Goal: Navigation & Orientation: Find specific page/section

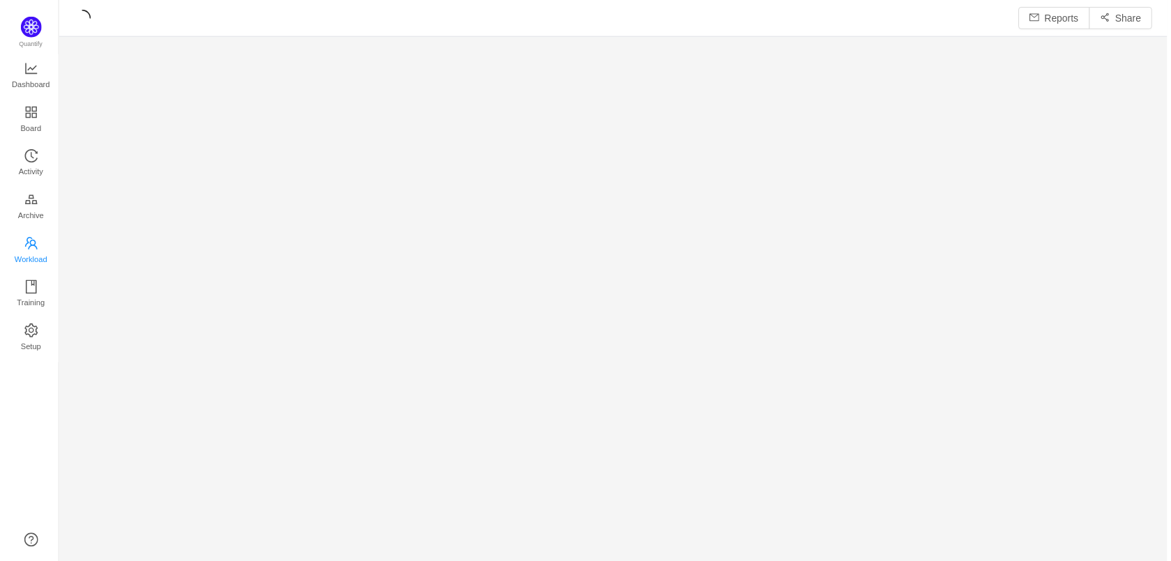
scroll to position [18, 19]
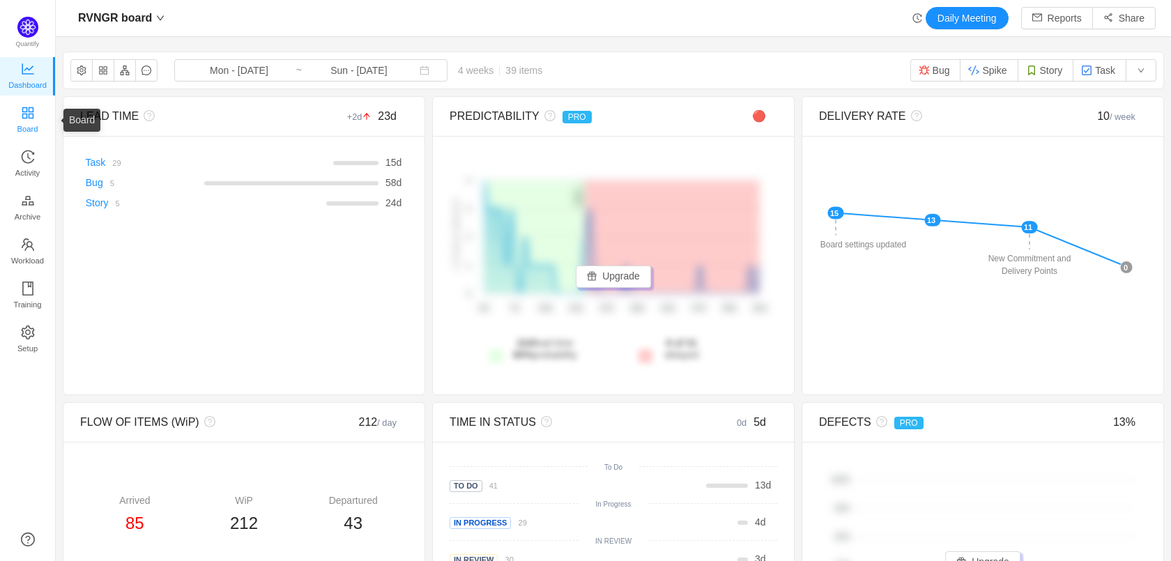
click at [17, 122] on span "Board" at bounding box center [27, 129] width 21 height 28
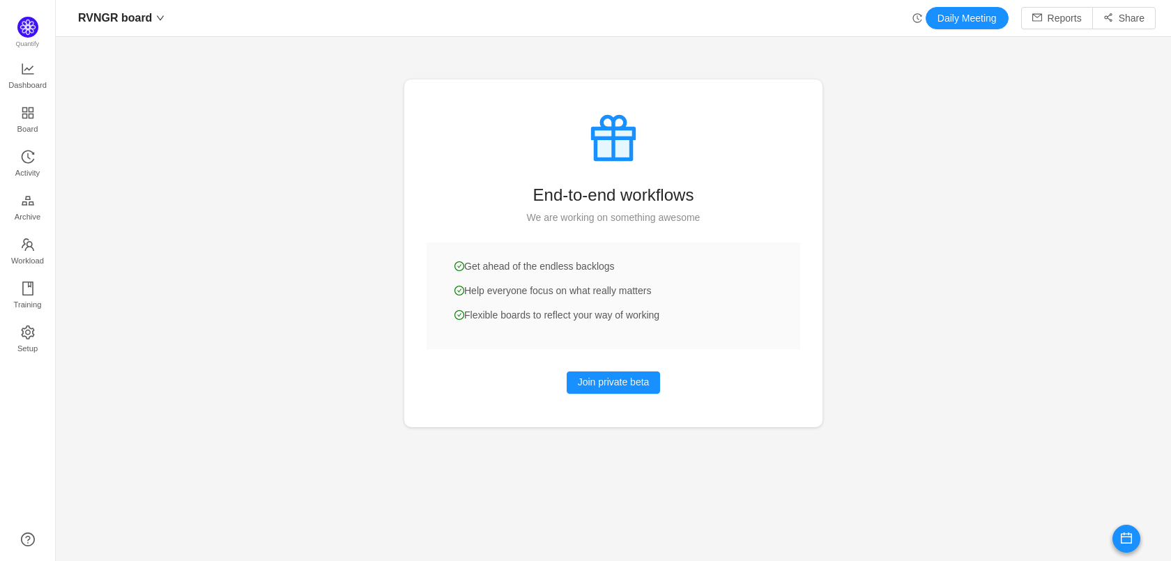
click at [268, 333] on div at bounding box center [613, 280] width 1115 height 561
click at [24, 153] on icon "icon: history" at bounding box center [28, 157] width 14 height 14
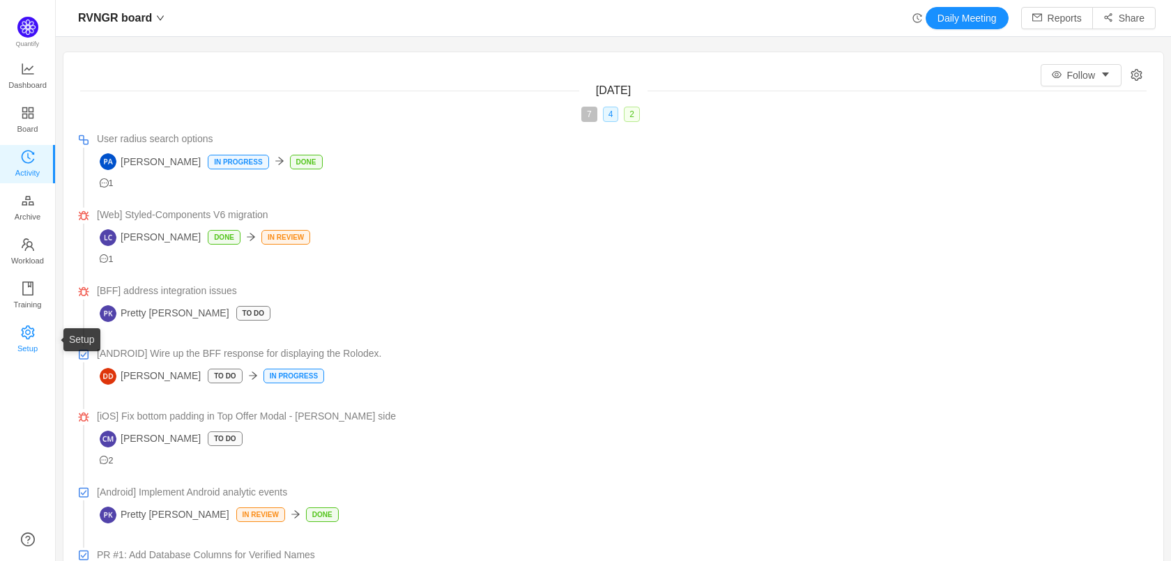
click at [33, 333] on icon "icon: setting" at bounding box center [27, 332] width 13 height 14
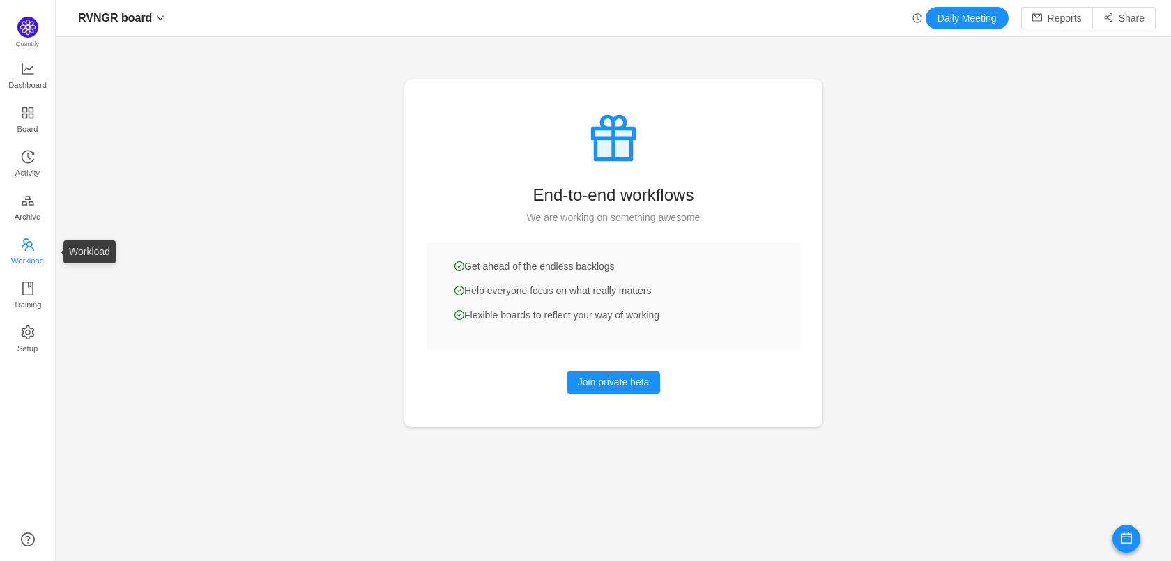
click at [21, 240] on link "Workload" at bounding box center [28, 252] width 14 height 28
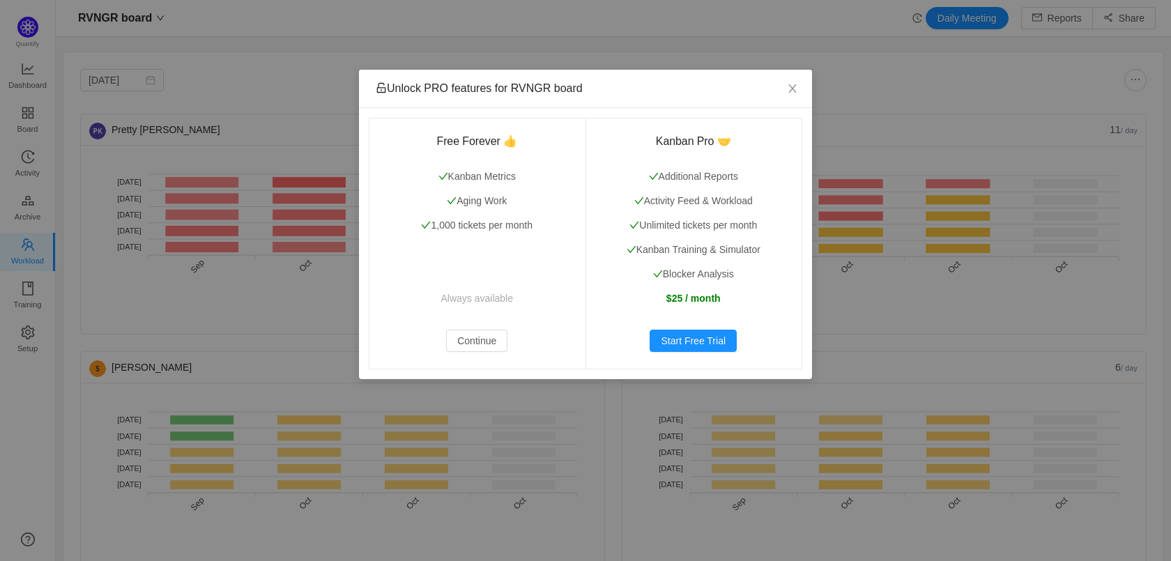
click at [30, 169] on div "Unlock PRO features for RVNGR board Free Forever 👍 Kanban Metrics Aging Work 1,…" at bounding box center [585, 280] width 1171 height 561
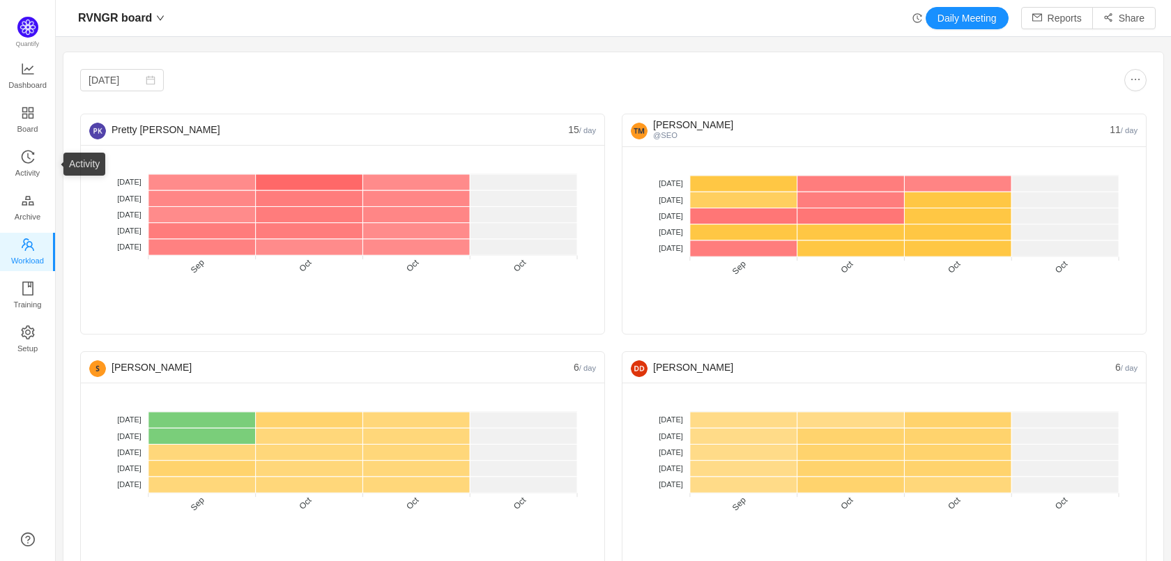
click at [30, 169] on span "Activity" at bounding box center [27, 173] width 24 height 28
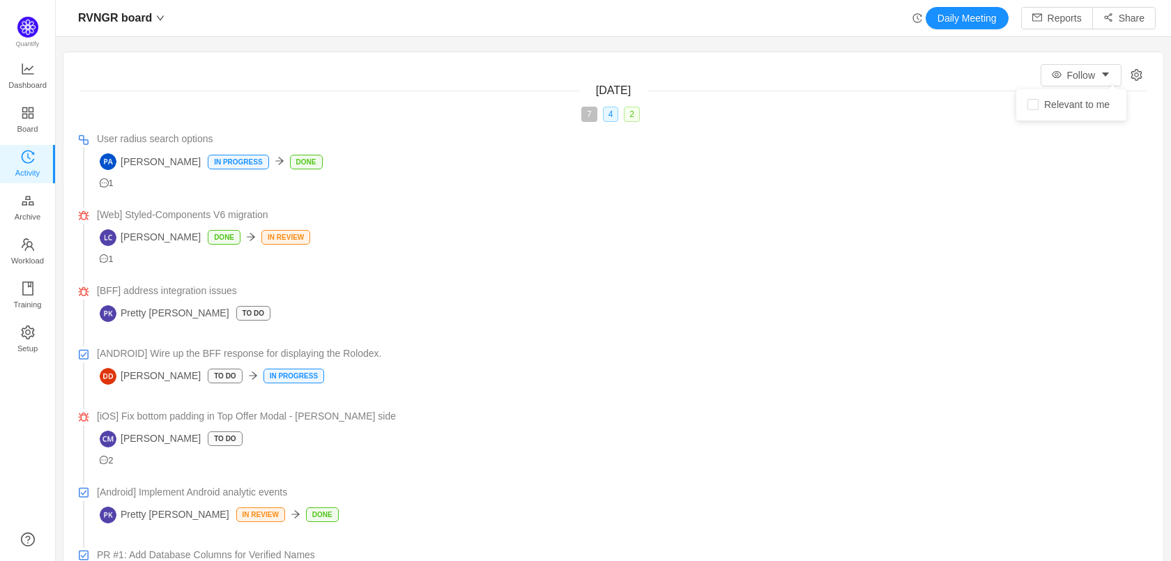
click at [1130, 70] on icon "icon: setting" at bounding box center [1136, 75] width 12 height 12
